Goal: Obtain resource: Obtain resource

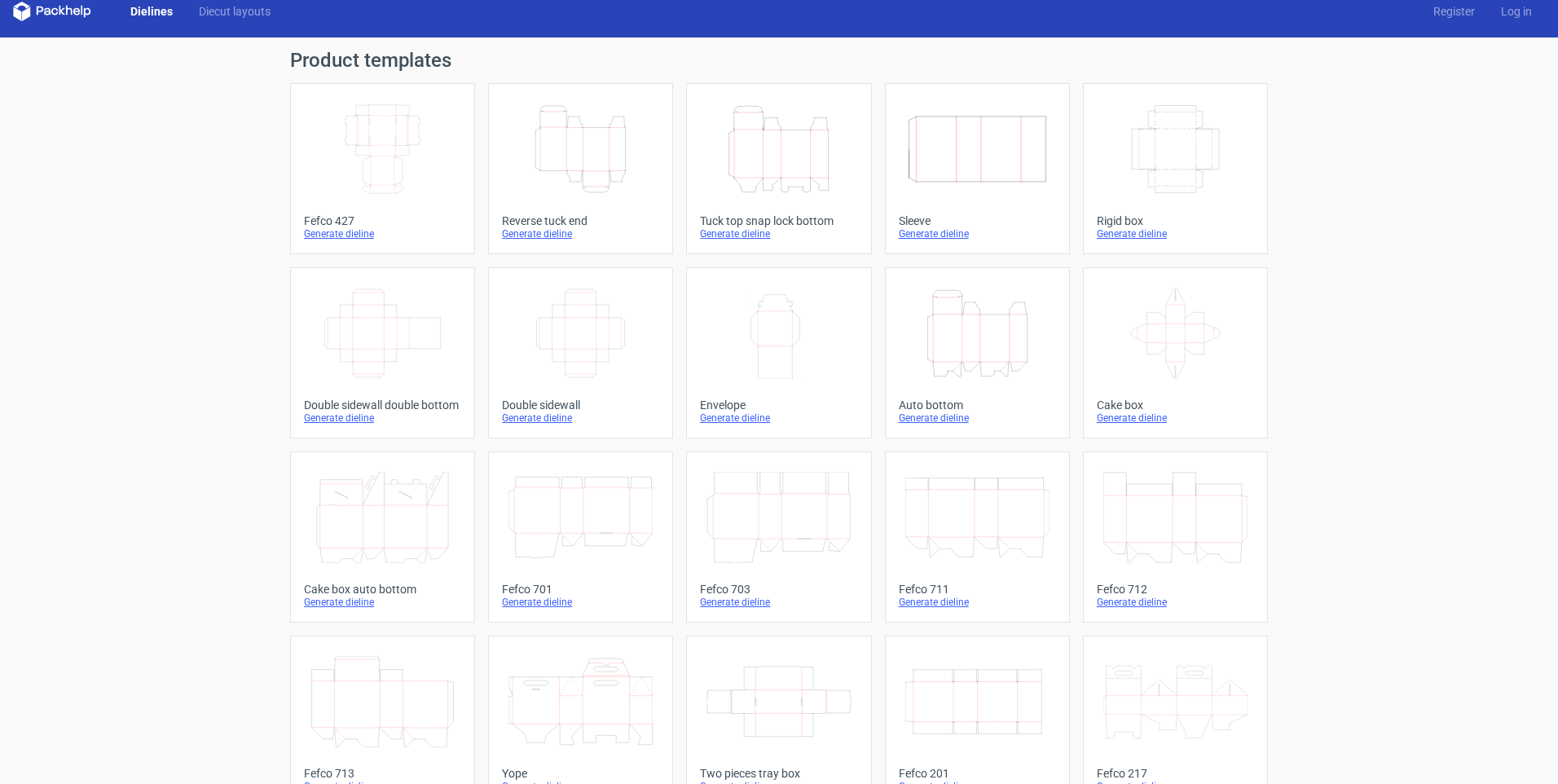
scroll to position [27, 0]
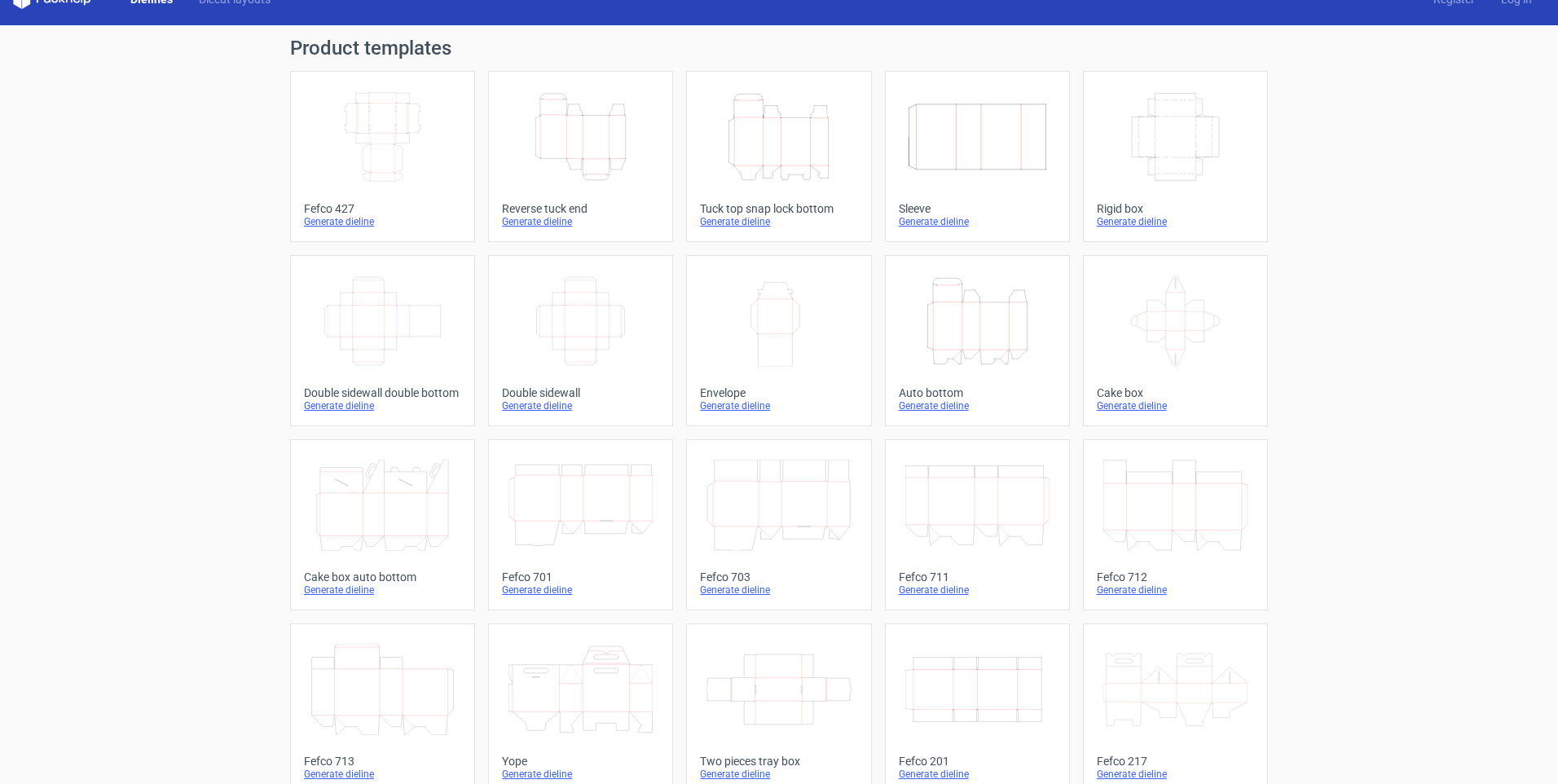
click at [573, 314] on icon "Width Depth Height" at bounding box center [581, 321] width 144 height 91
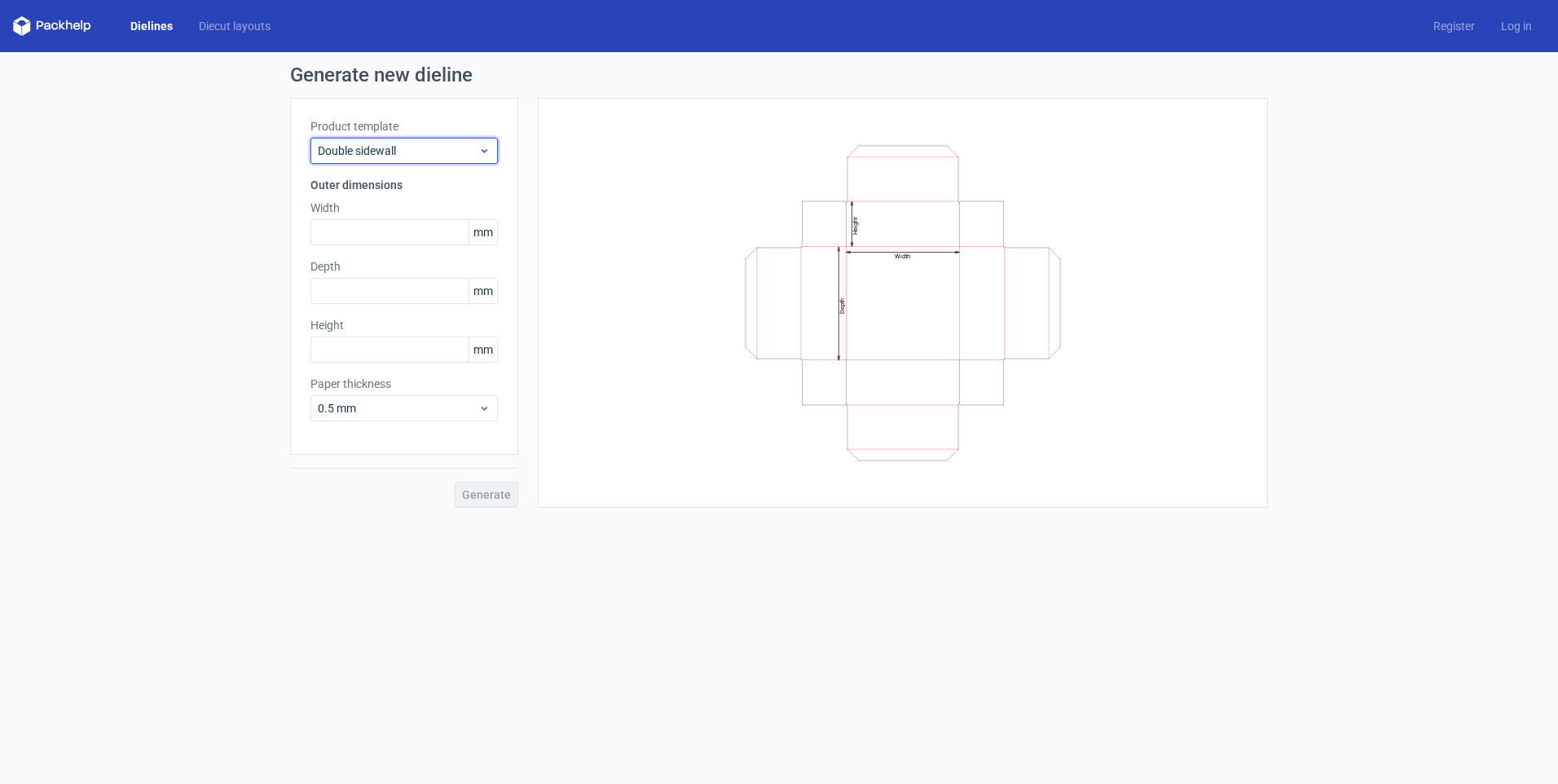
click at [380, 145] on span "Double sidewall" at bounding box center [398, 151] width 160 height 16
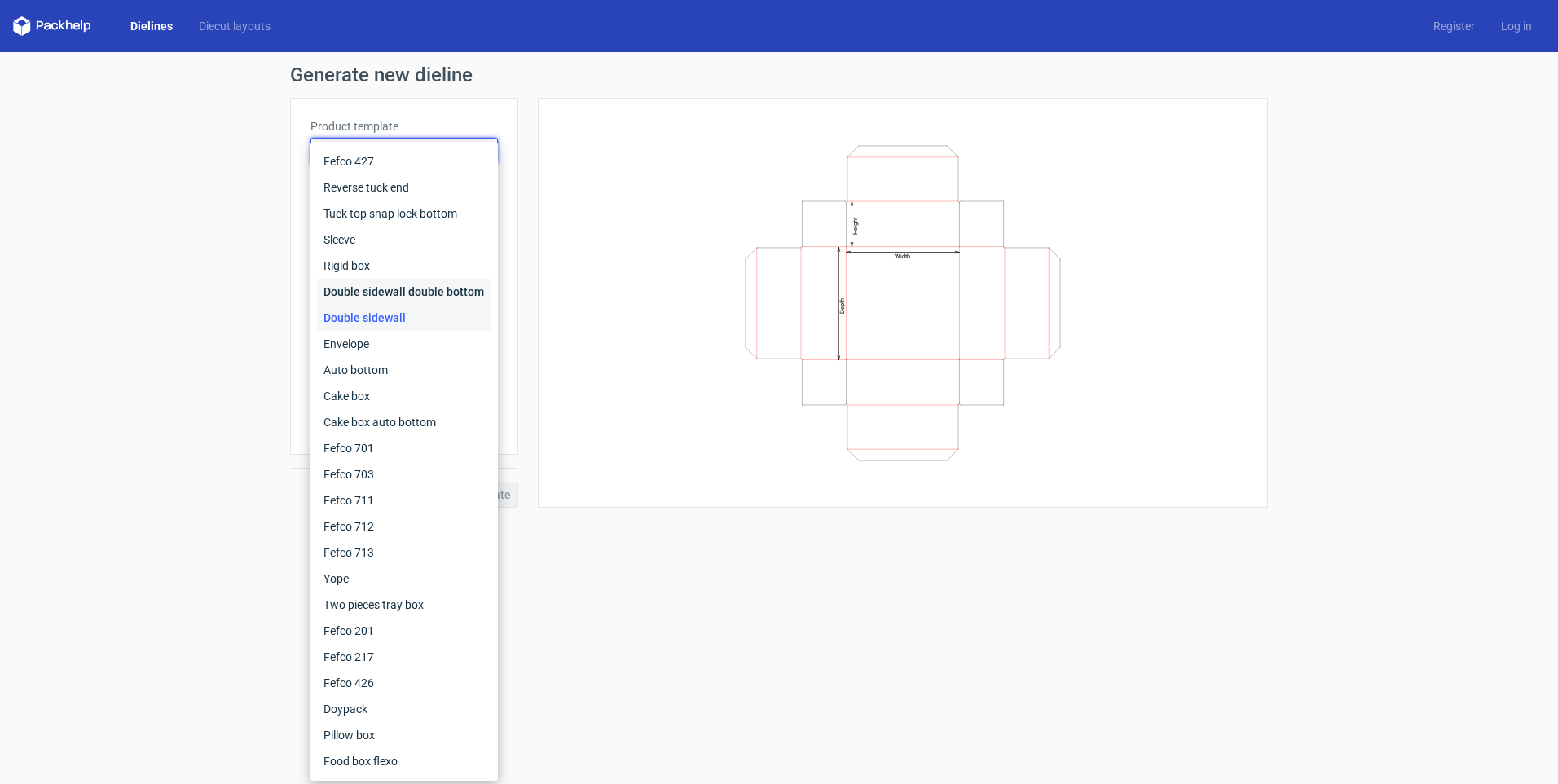
click at [414, 290] on div "Double sidewall double bottom" at bounding box center [405, 291] width 175 height 26
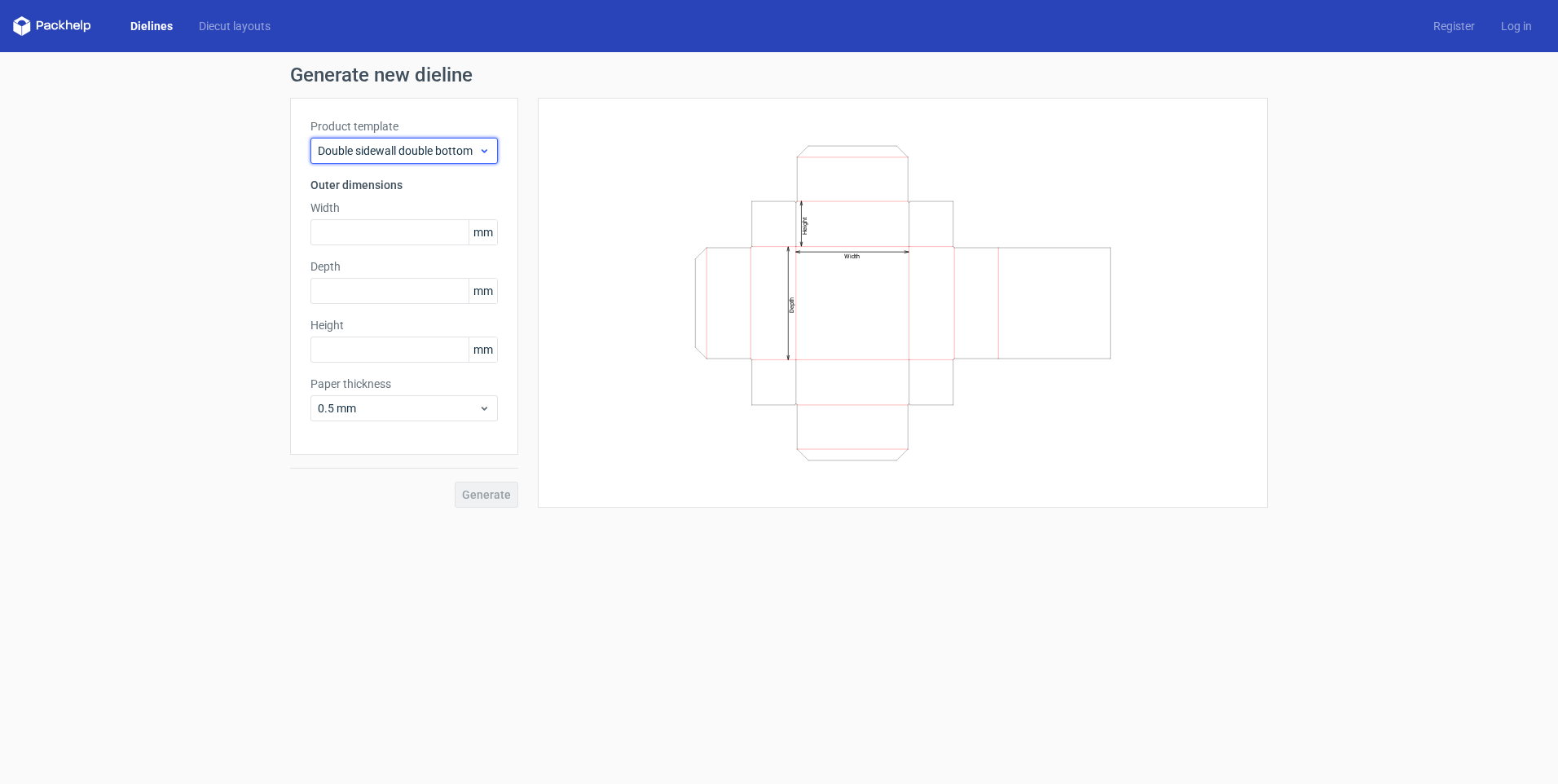
click at [402, 147] on span "Double sidewall double bottom" at bounding box center [398, 151] width 160 height 16
